Goal: Check status

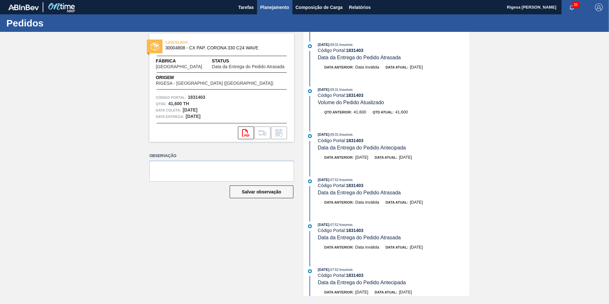
click at [276, 8] on span "Planejamento" at bounding box center [274, 8] width 29 height 8
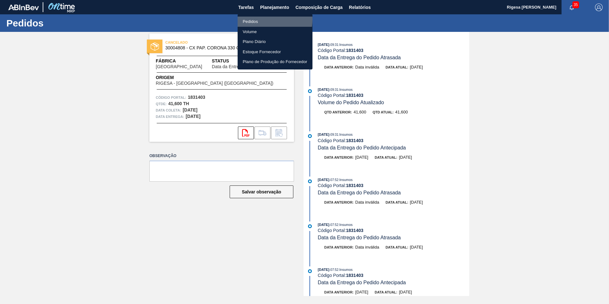
click at [256, 19] on li "Pedidos" at bounding box center [275, 22] width 75 height 10
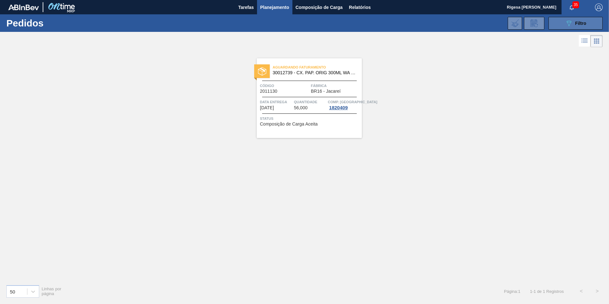
click at [548, 26] on button "089F7B8B-B2A5-4AFE-B5C0-19BA573D28AC Filtro" at bounding box center [575, 23] width 54 height 13
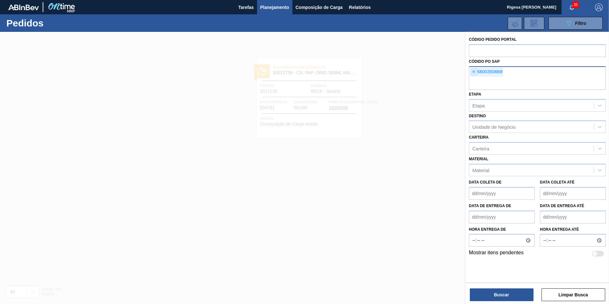
click at [472, 72] on span "×" at bounding box center [474, 72] width 6 height 8
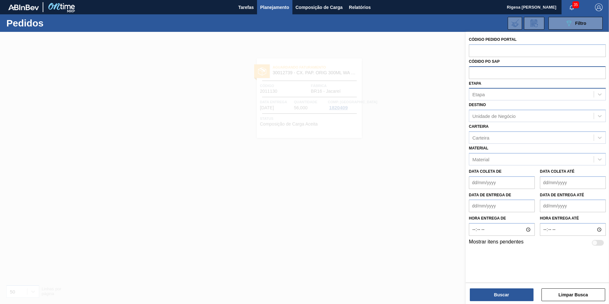
click at [484, 94] on div "Etapa" at bounding box center [478, 94] width 12 height 5
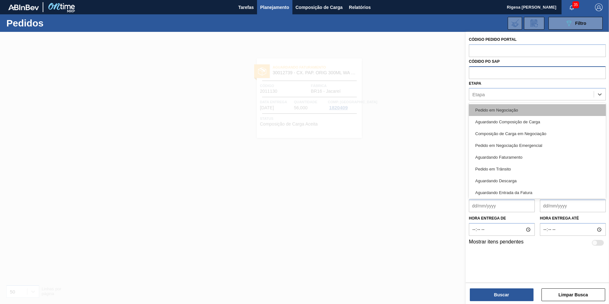
click at [488, 111] on div "Pedido em Negociação" at bounding box center [537, 110] width 137 height 12
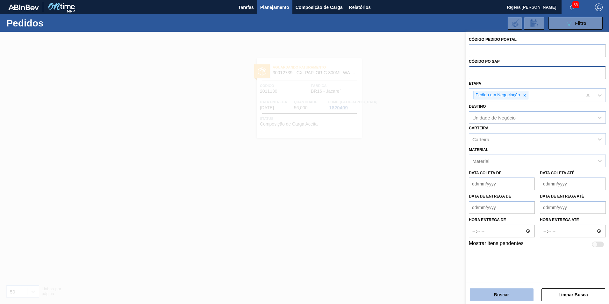
click at [502, 295] on button "Buscar" at bounding box center [502, 294] width 64 height 13
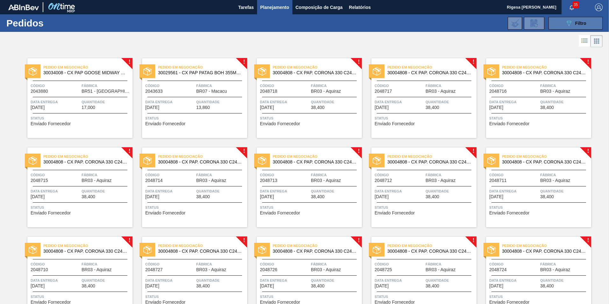
click at [575, 23] on span "Filtro" at bounding box center [580, 23] width 11 height 5
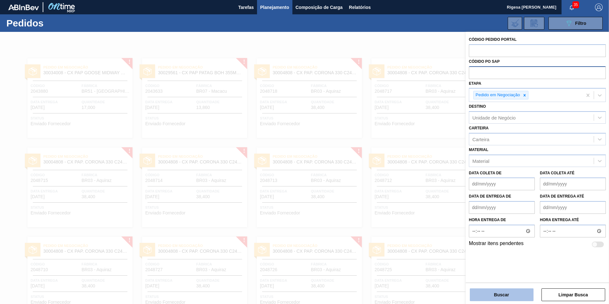
click at [488, 294] on button "Buscar" at bounding box center [502, 294] width 64 height 13
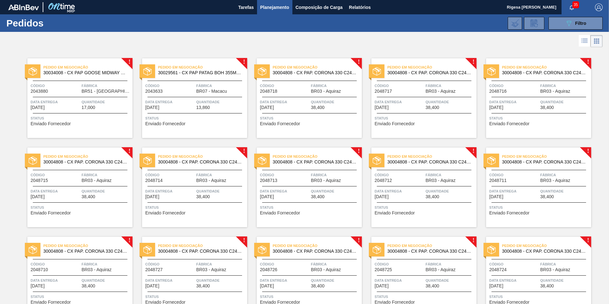
click at [326, 102] on span "Quantidade" at bounding box center [335, 102] width 49 height 6
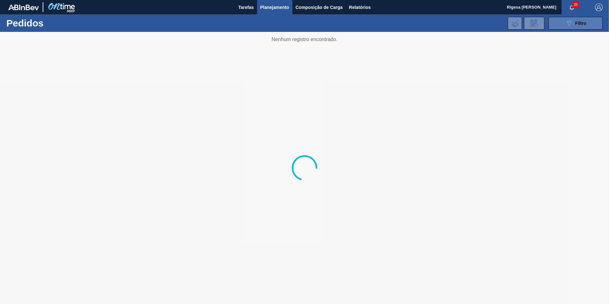
click at [573, 25] on div "089F7B8B-B2A5-4AFE-B5C0-19BA573D28AC Filtro" at bounding box center [575, 23] width 21 height 8
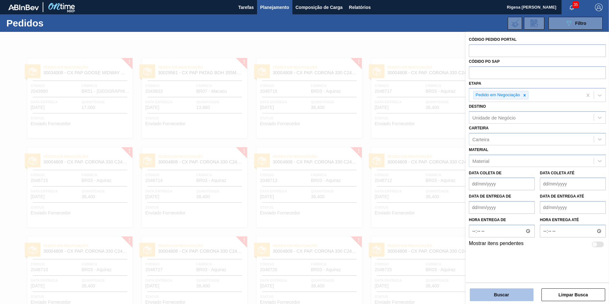
click at [488, 294] on button "Buscar" at bounding box center [502, 294] width 64 height 13
